Goal: Transaction & Acquisition: Download file/media

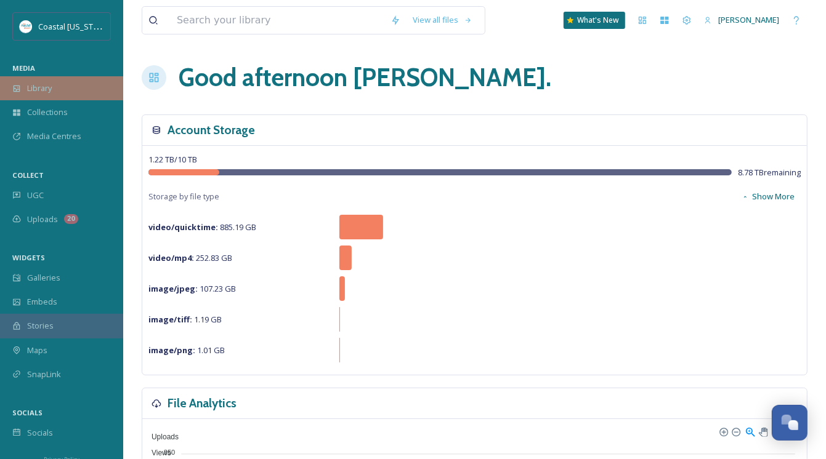
click at [52, 88] on span "Library" at bounding box center [39, 89] width 25 height 12
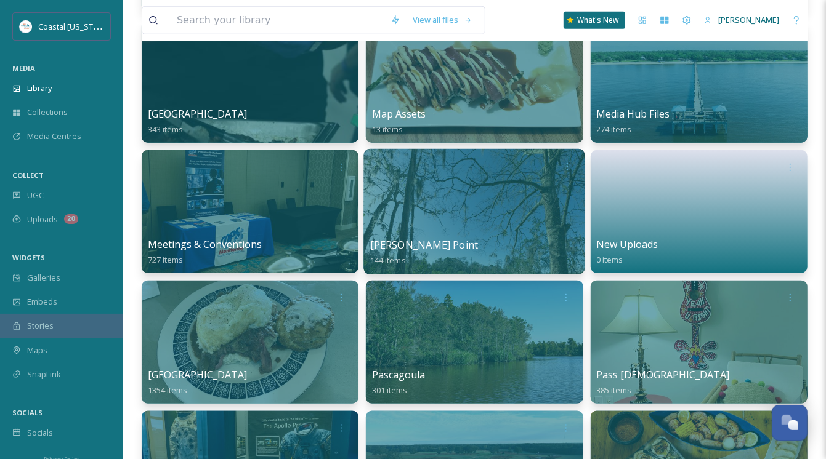
scroll to position [862, 0]
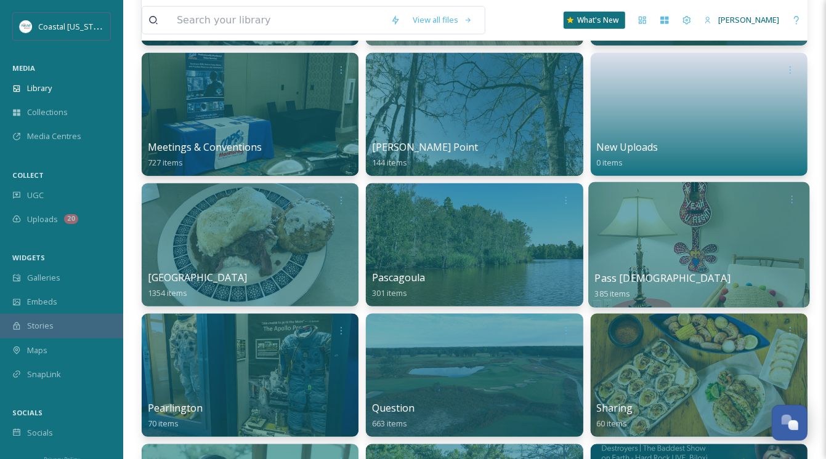
click at [658, 276] on span "Pass [DEMOGRAPHIC_DATA]" at bounding box center [661, 279] width 135 height 14
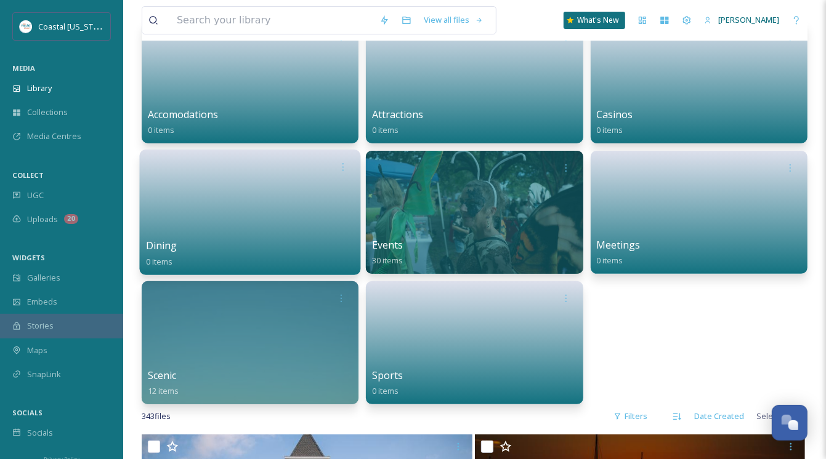
scroll to position [123, 0]
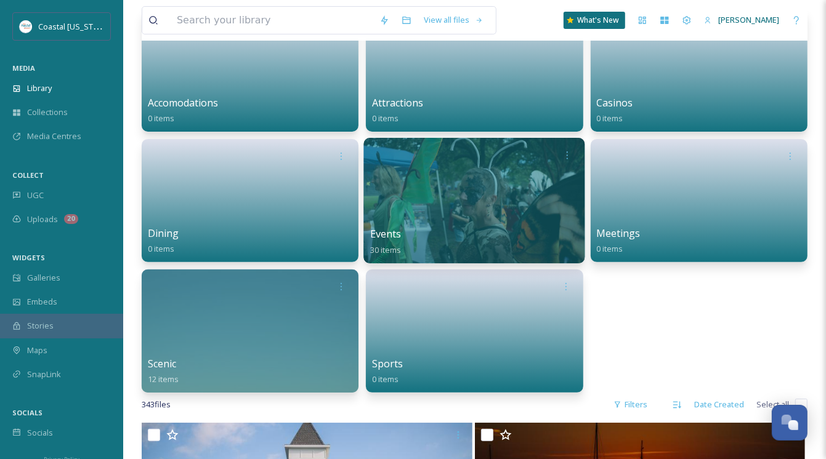
click at [463, 210] on div at bounding box center [474, 201] width 221 height 126
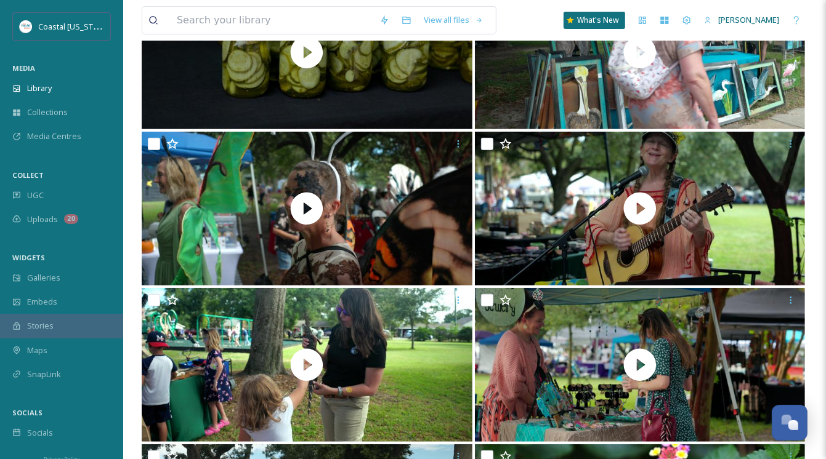
scroll to position [154, 0]
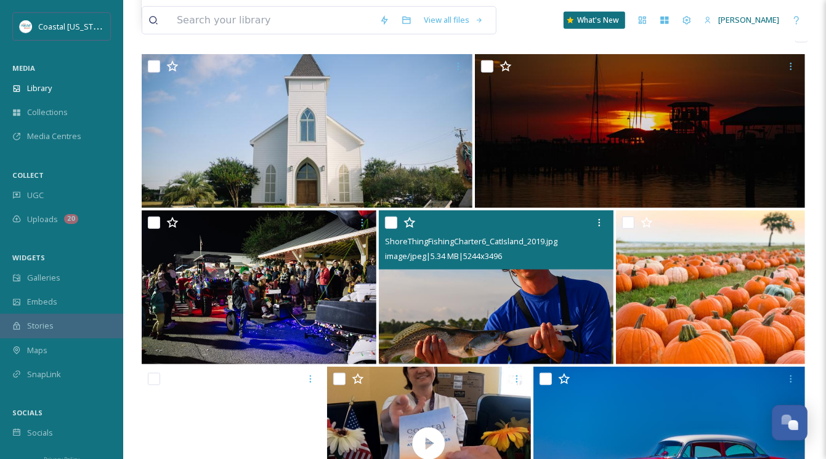
scroll to position [493, 0]
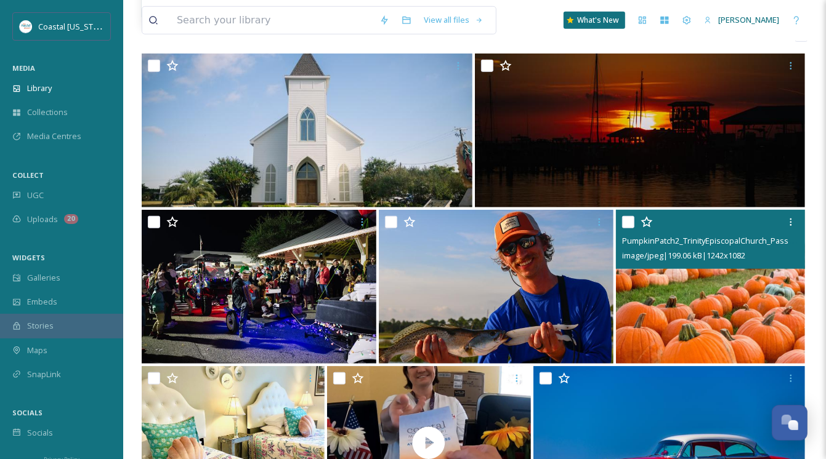
click at [703, 289] on img at bounding box center [710, 287] width 189 height 154
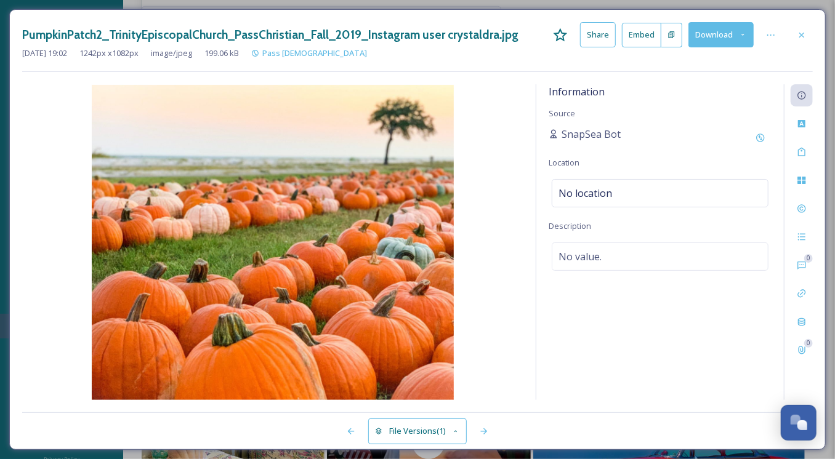
click at [742, 34] on icon at bounding box center [743, 35] width 8 height 8
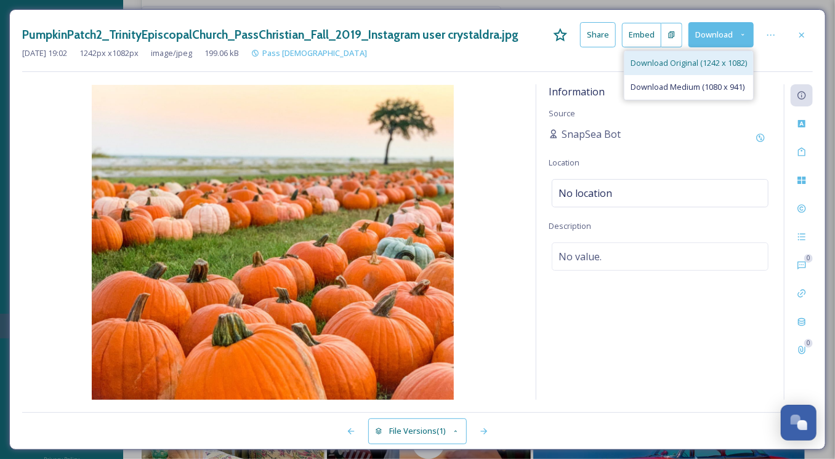
click at [681, 61] on span "Download Original (1242 x 1082)" at bounding box center [688, 63] width 116 height 12
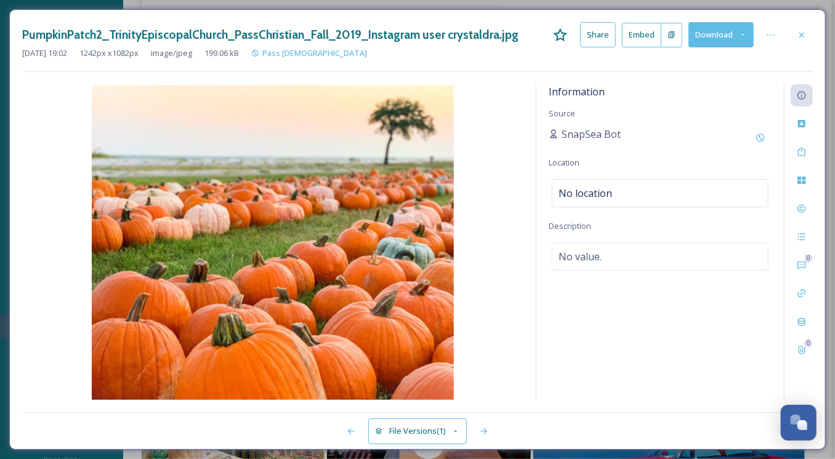
click at [475, 137] on img at bounding box center [272, 242] width 501 height 315
click at [799, 35] on icon at bounding box center [802, 35] width 10 height 10
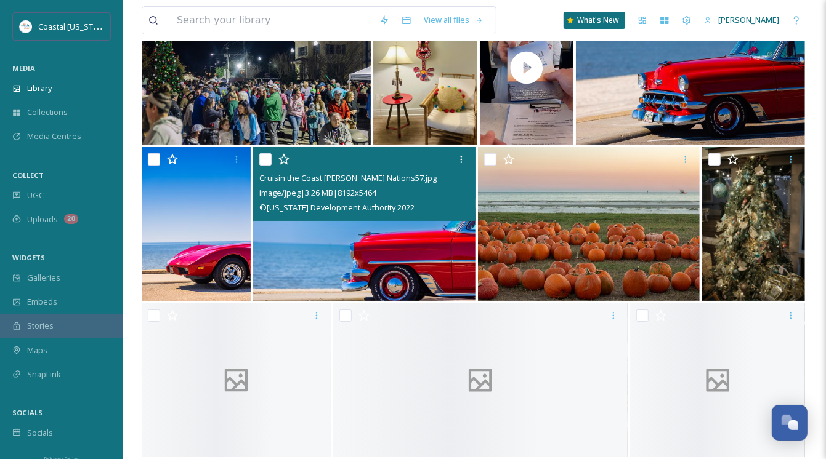
scroll to position [9174, 0]
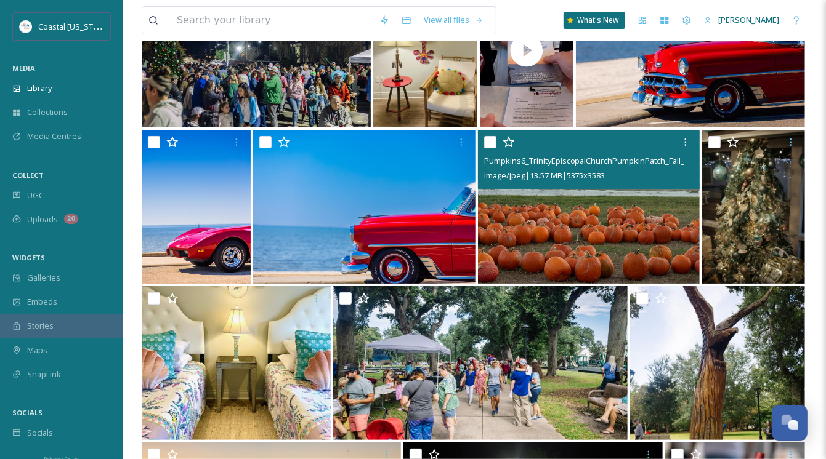
click at [600, 212] on img at bounding box center [589, 207] width 222 height 154
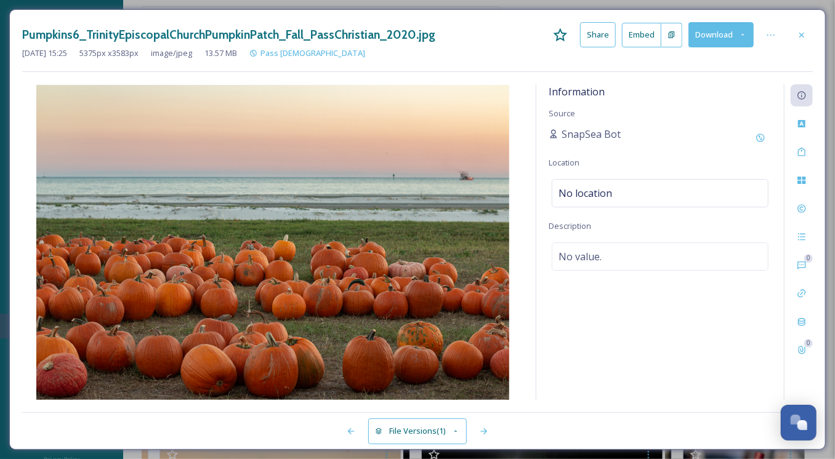
click at [741, 34] on icon at bounding box center [743, 35] width 8 height 8
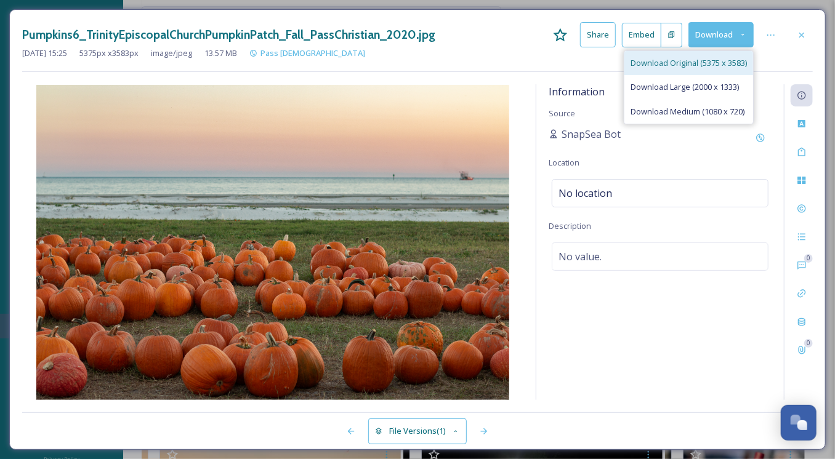
click at [678, 61] on span "Download Original (5375 x 3583)" at bounding box center [688, 63] width 116 height 12
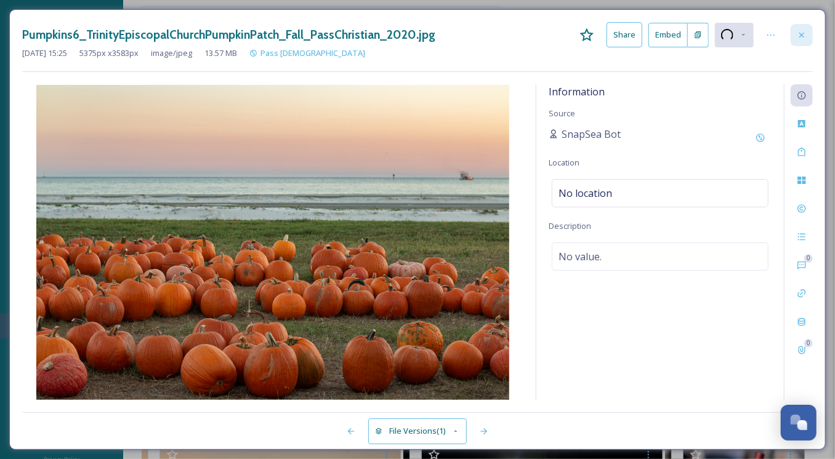
click at [802, 36] on icon at bounding box center [802, 35] width 10 height 10
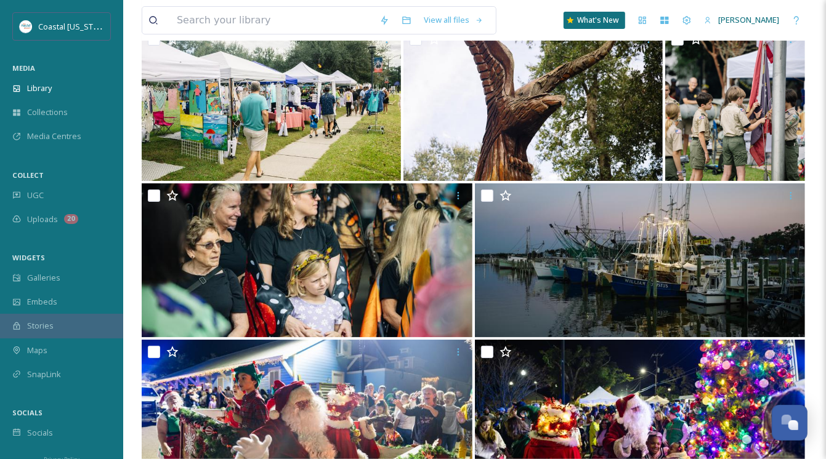
scroll to position [12314, 0]
